Goal: Task Accomplishment & Management: Manage account settings

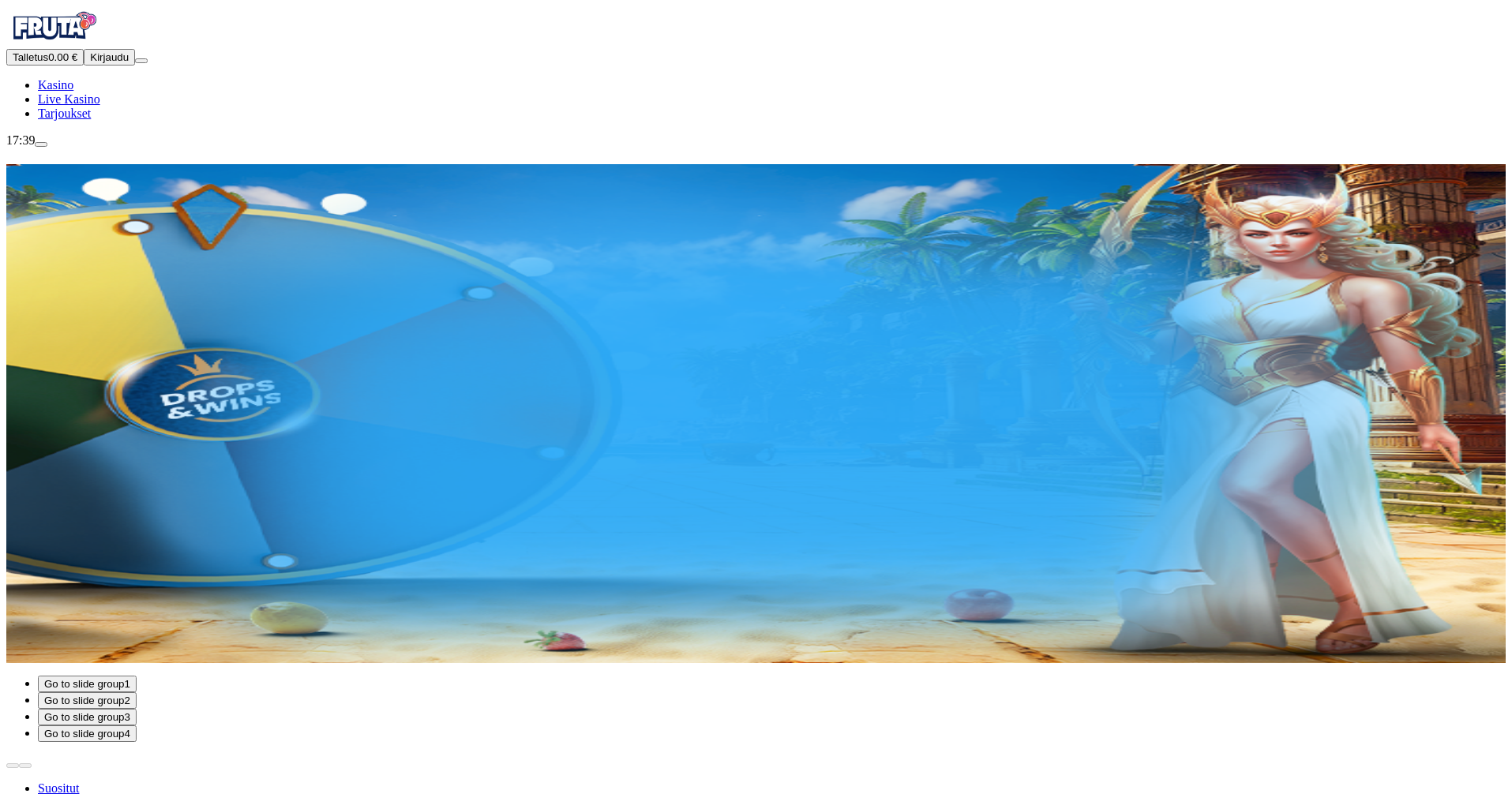
click at [83, 65] on button "Kirjaudu" at bounding box center [109, 57] width 52 height 17
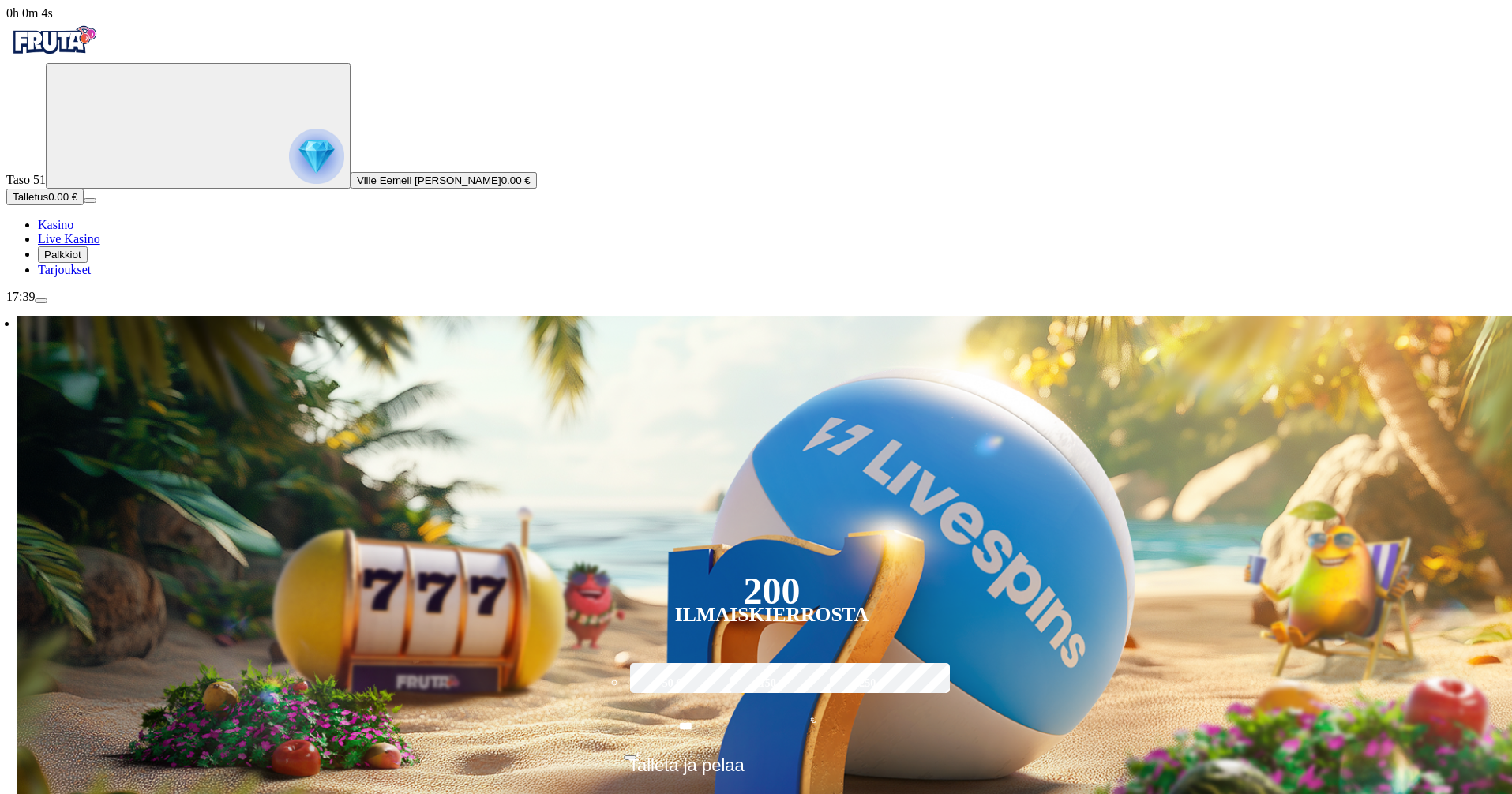
click at [81, 261] on span "Palkkiot" at bounding box center [62, 255] width 37 height 12
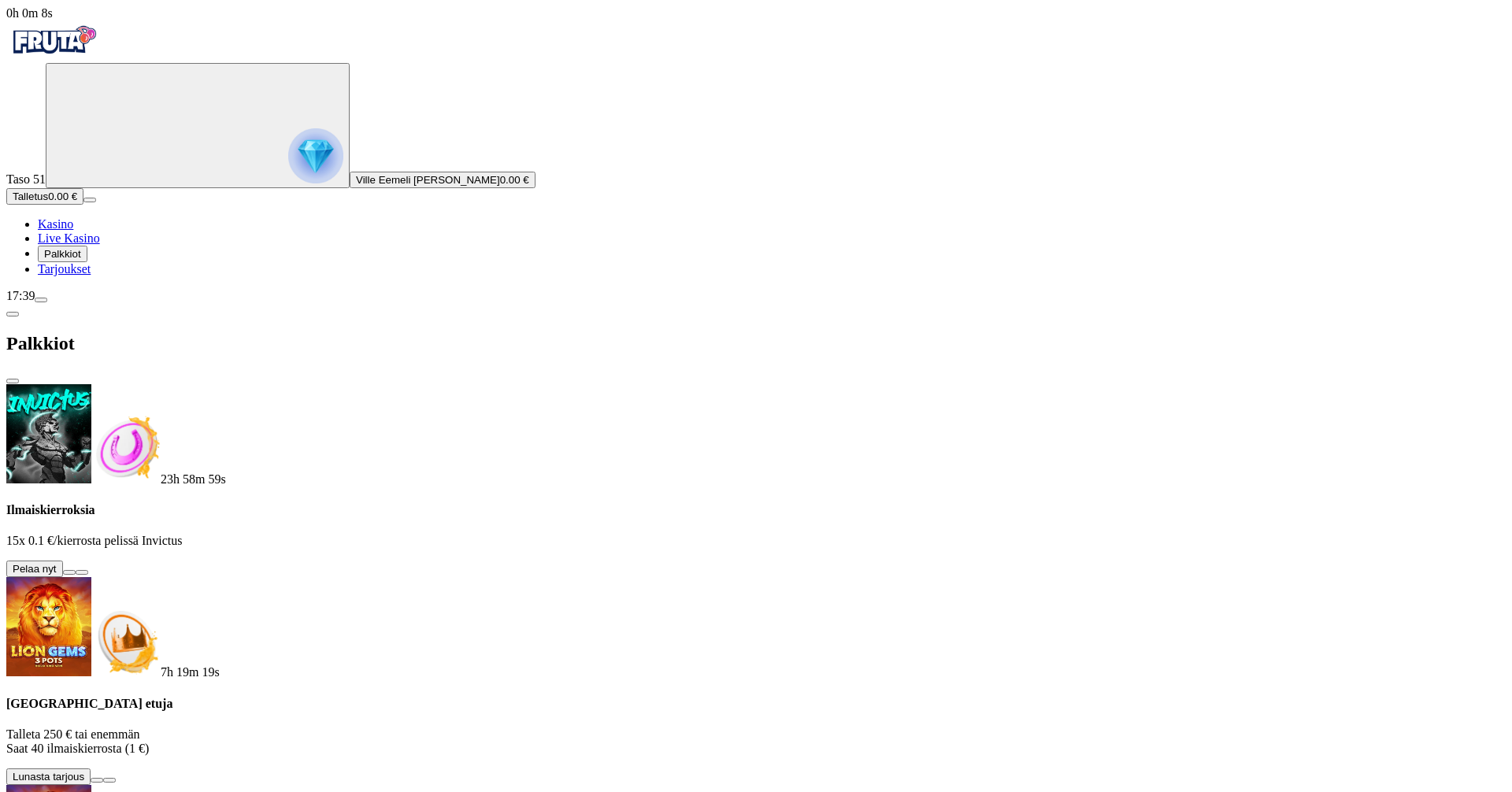
click at [75, 570] on button at bounding box center [69, 572] width 13 height 5
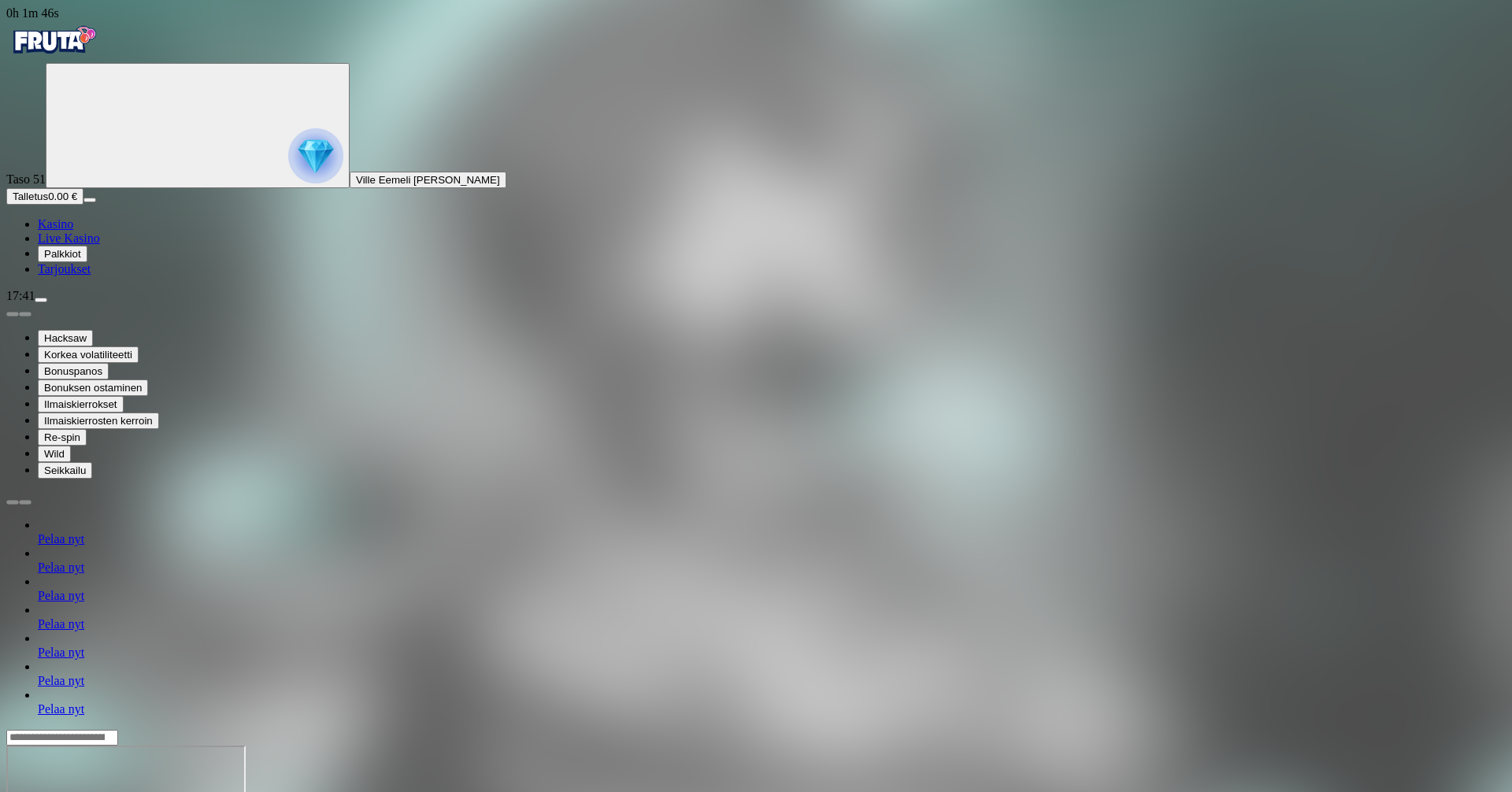
click at [73, 230] on span "Kasino" at bounding box center [55, 224] width 36 height 14
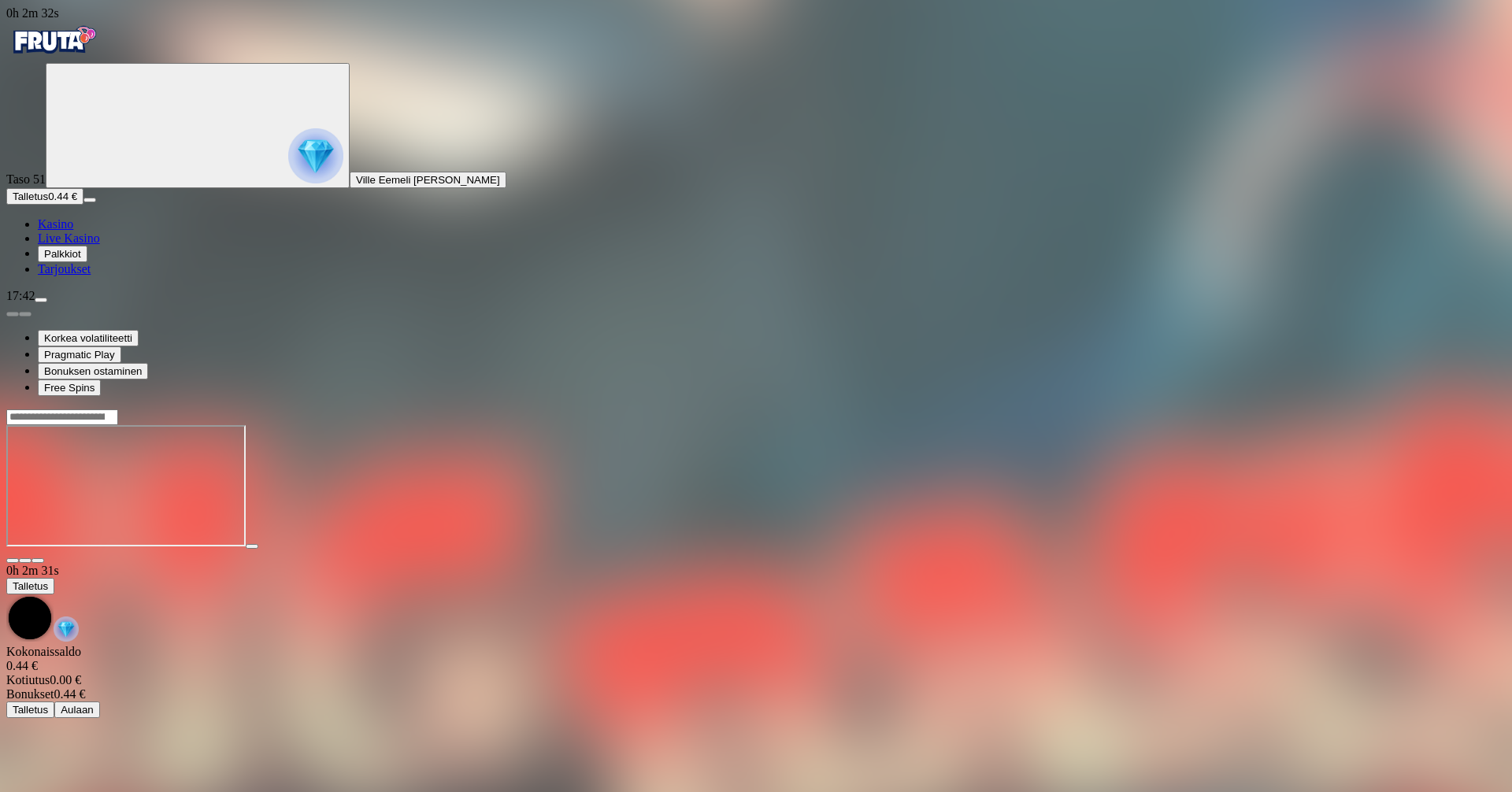
click at [87, 262] on button "Palkkiot" at bounding box center [62, 253] width 49 height 17
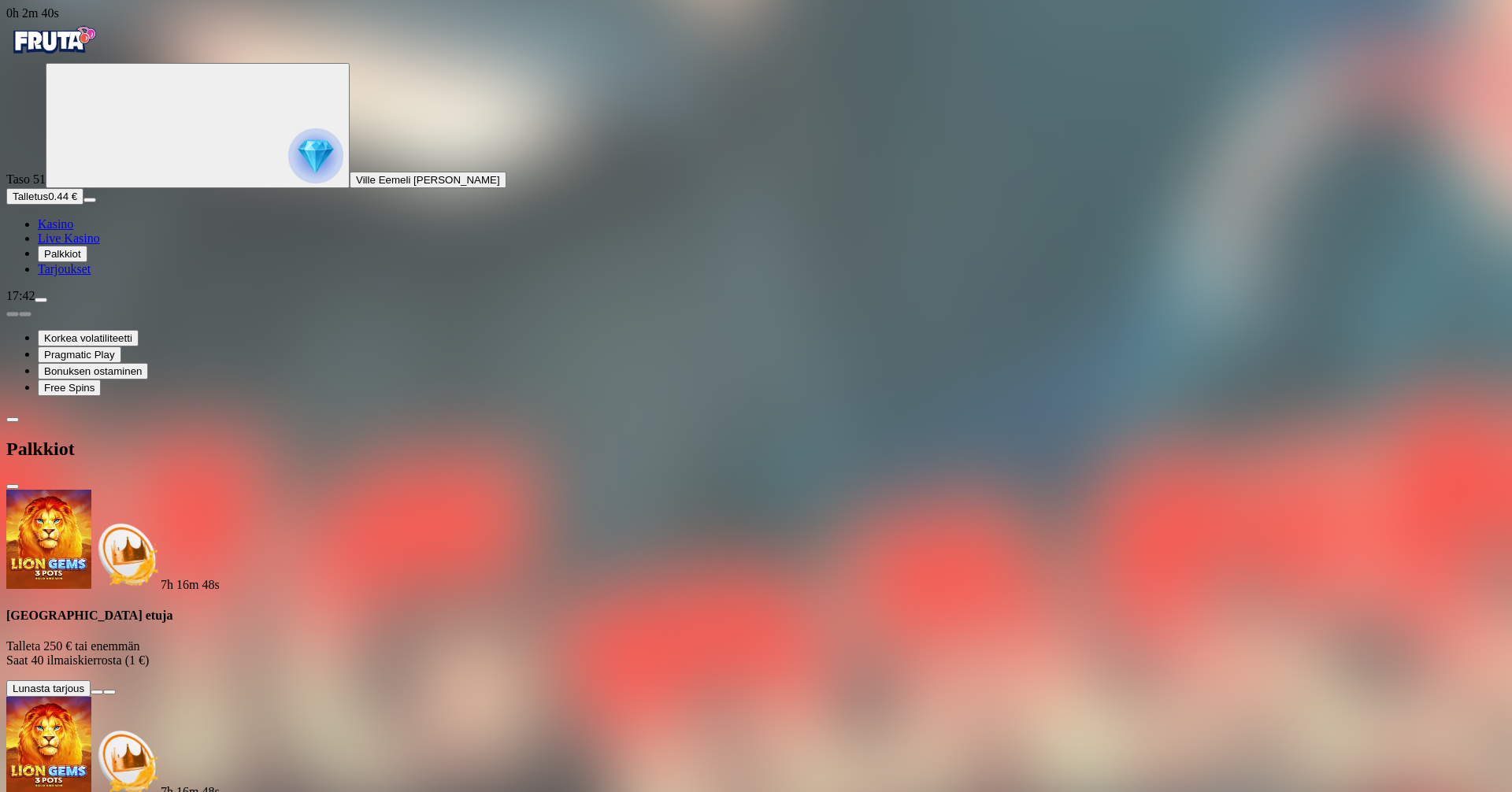
click at [453, 408] on div "Palkkiot" at bounding box center [756, 449] width 1499 height 81
click at [13, 486] on span "close icon" at bounding box center [13, 486] width 0 height 0
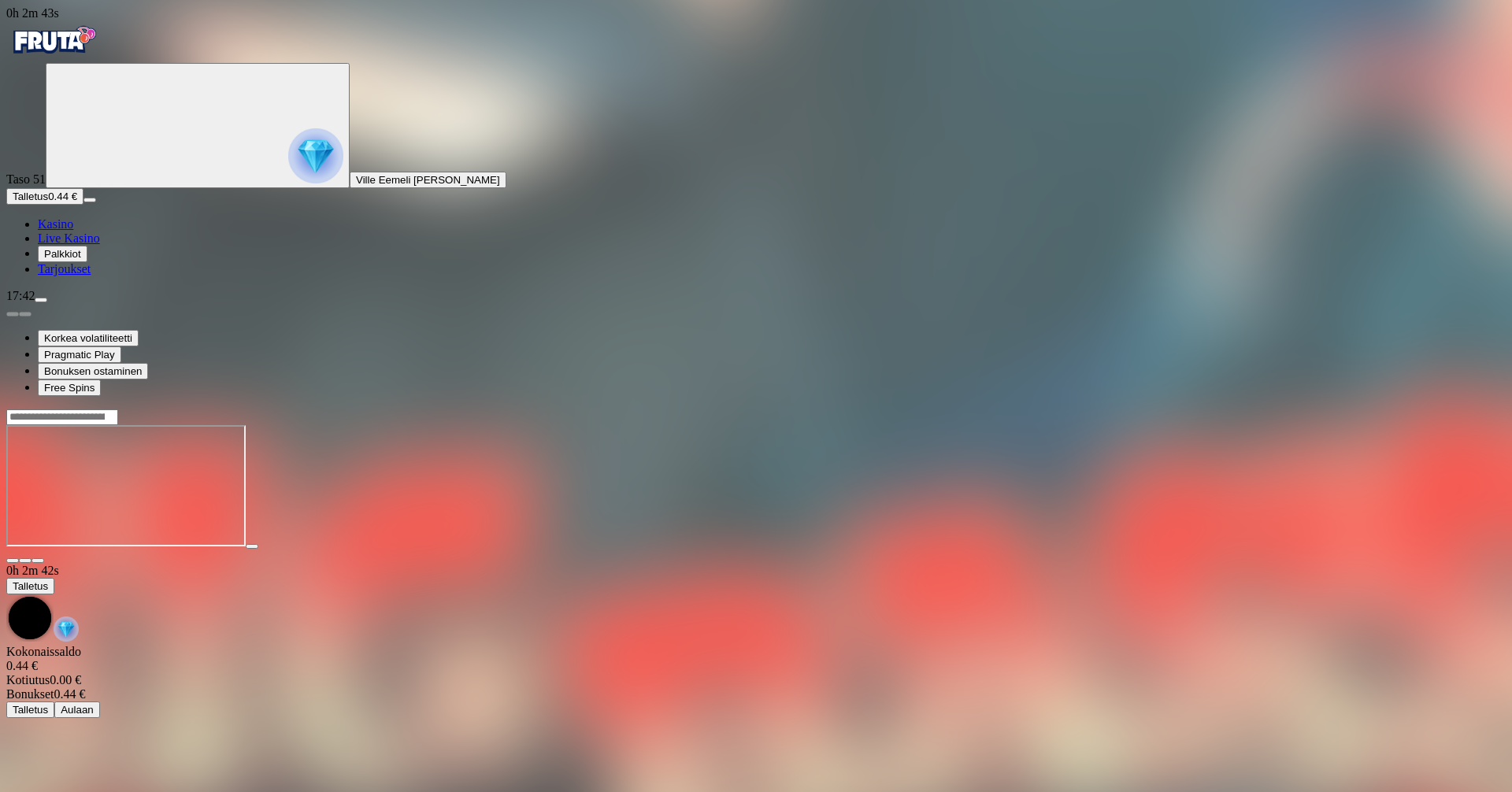
click at [41, 300] on span "menu icon" at bounding box center [41, 300] width 0 height 0
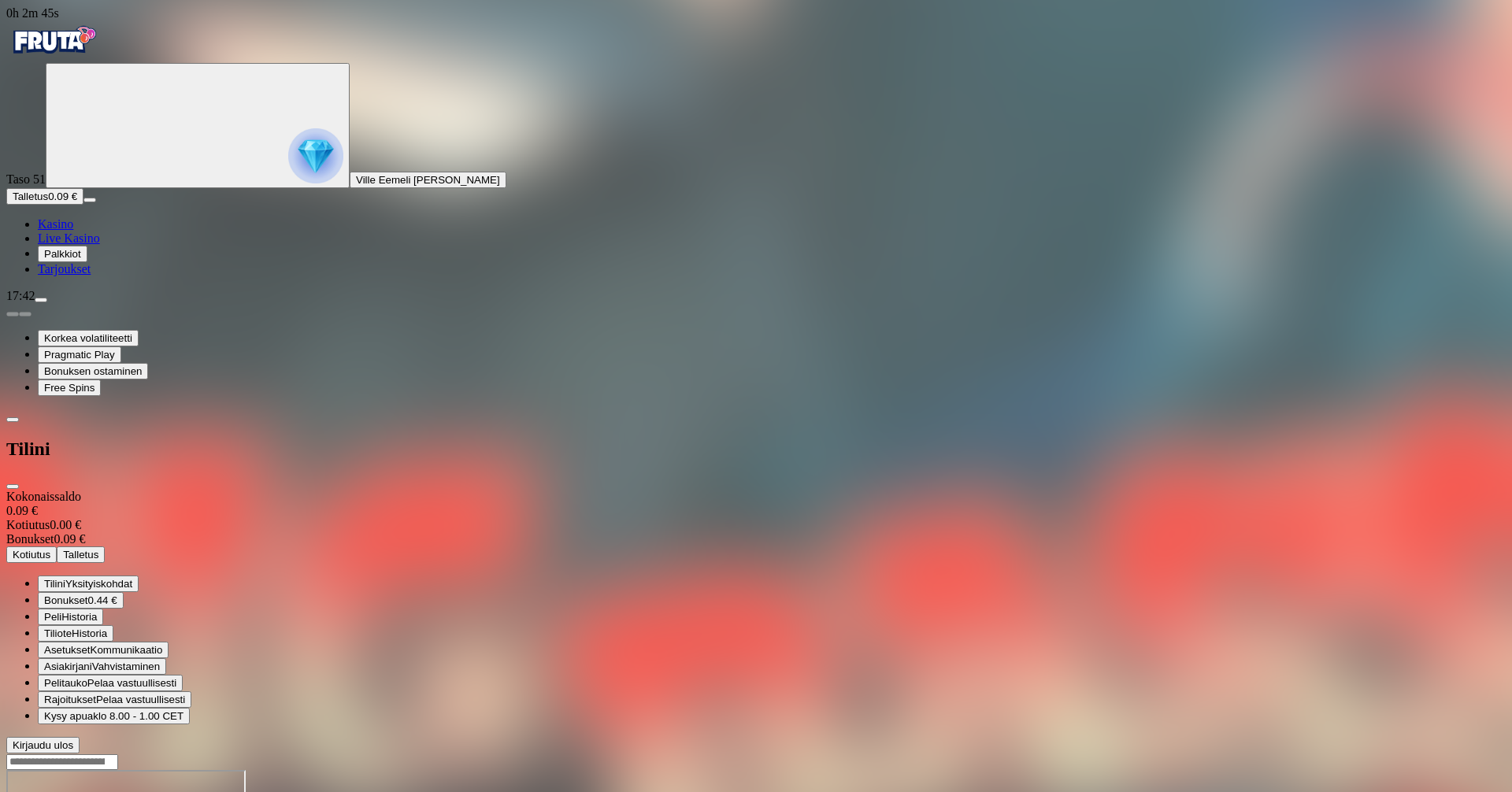
click at [314, 716] on div "Tilini Yksityiskohdat Bonukset 0.44 € Peli Historia Tiliote Historia Asetukset …" at bounding box center [756, 664] width 1499 height 178
click at [73, 740] on span "Kirjaudu ulos" at bounding box center [43, 746] width 60 height 12
